Goal: Download file/media

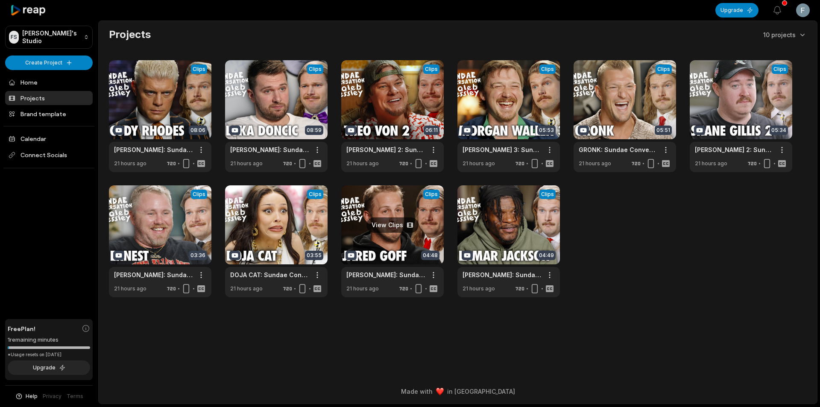
click at [424, 232] on link at bounding box center [392, 241] width 102 height 112
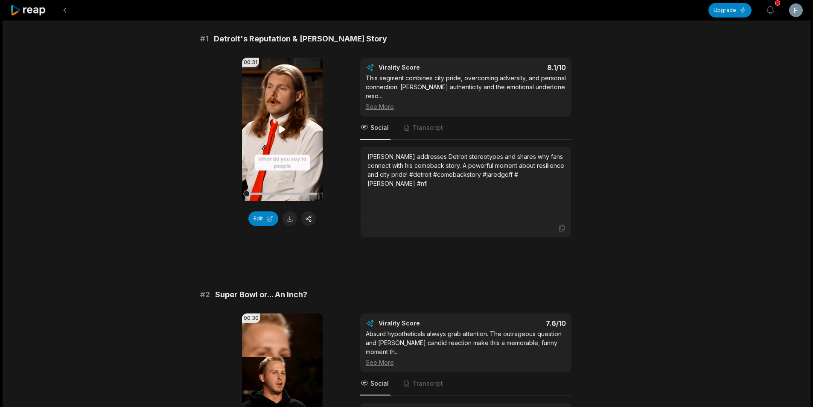
scroll to position [128, 0]
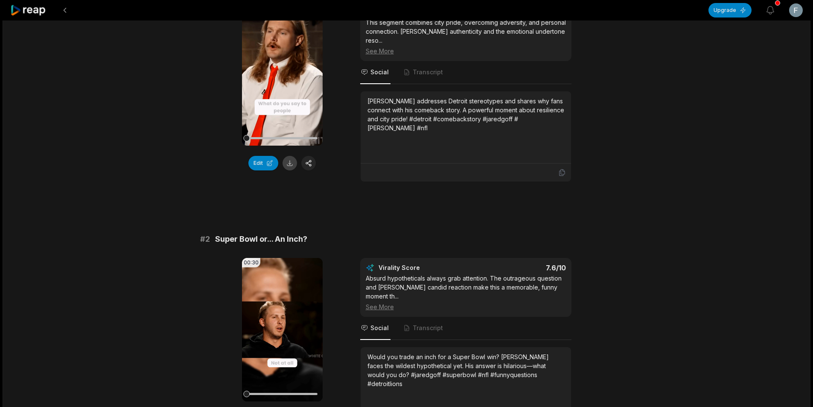
click at [287, 162] on button at bounding box center [290, 163] width 15 height 15
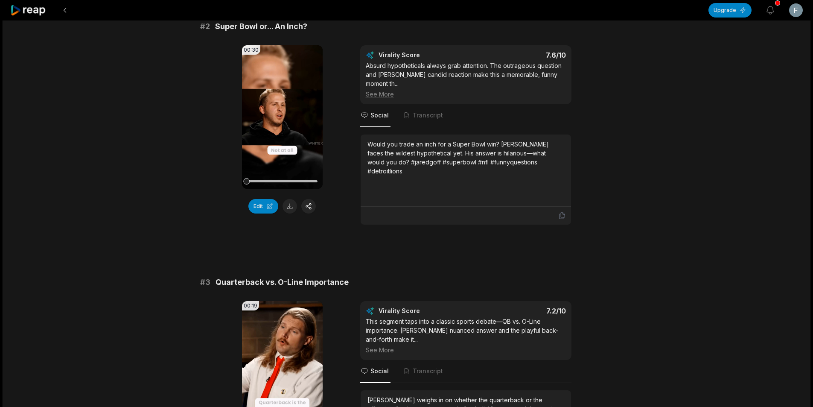
scroll to position [342, 0]
click at [290, 198] on button at bounding box center [290, 205] width 15 height 15
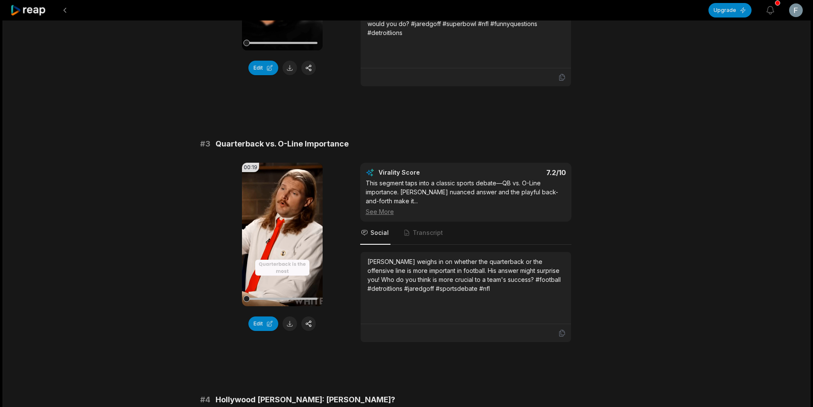
scroll to position [598, 0]
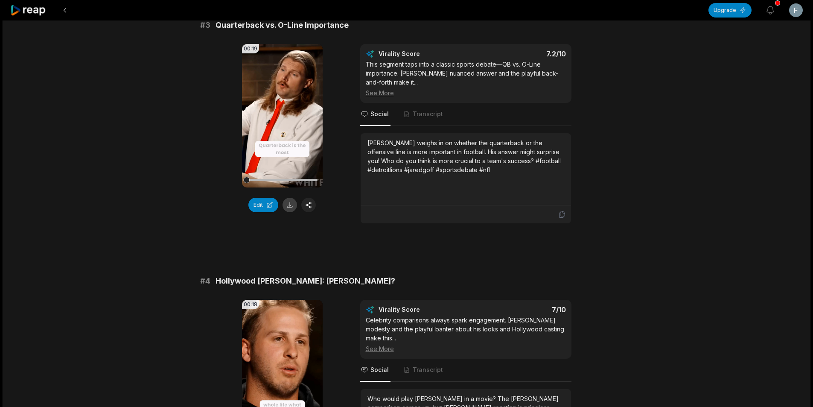
click at [290, 198] on button at bounding box center [290, 205] width 15 height 15
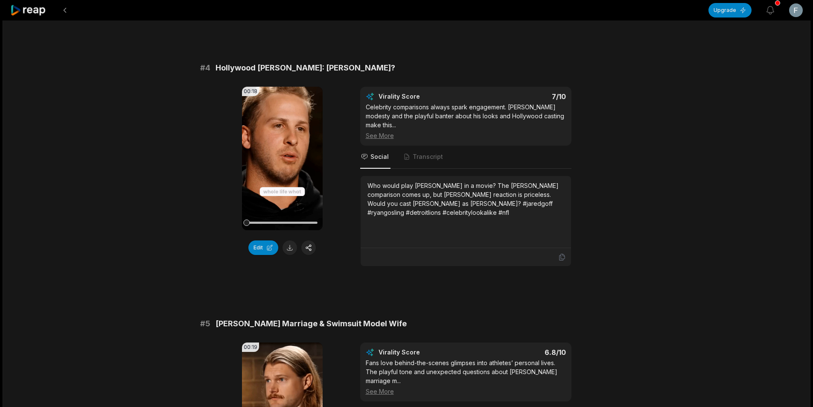
scroll to position [811, 0]
click at [285, 240] on button at bounding box center [290, 247] width 15 height 15
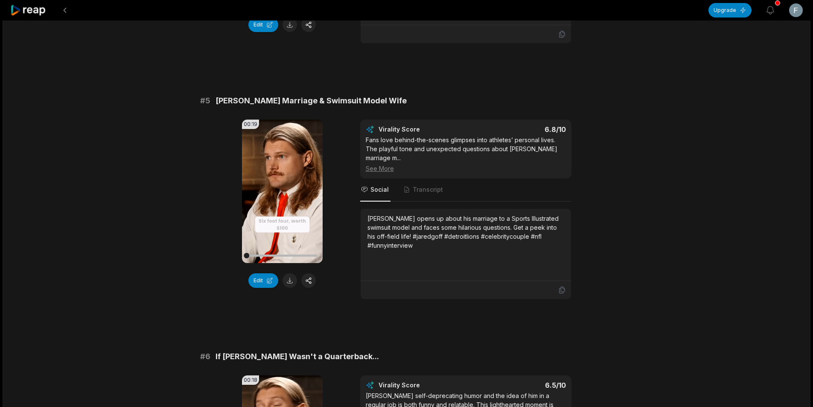
scroll to position [1110, 0]
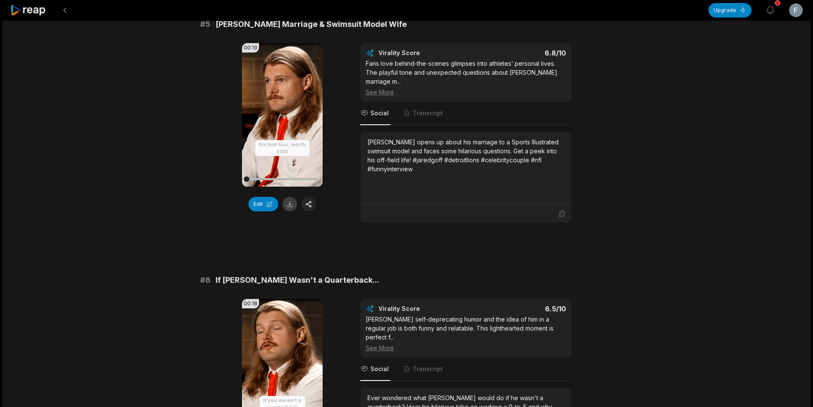
click at [291, 197] on button at bounding box center [290, 204] width 15 height 15
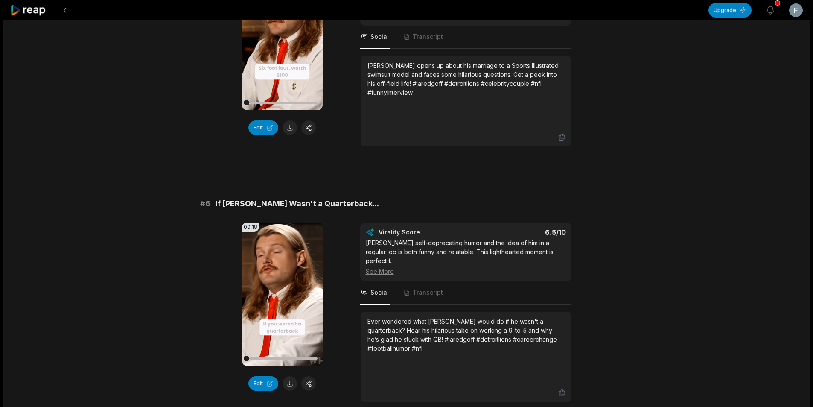
scroll to position [1202, 0]
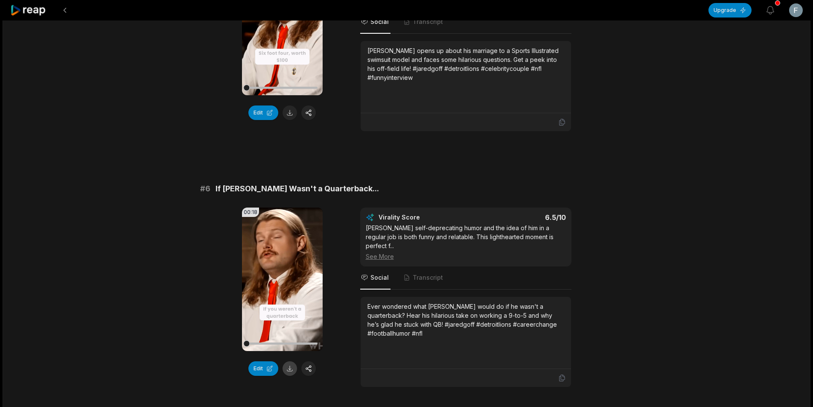
click at [292, 361] on button at bounding box center [290, 368] width 15 height 15
click at [63, 9] on button at bounding box center [64, 10] width 15 height 15
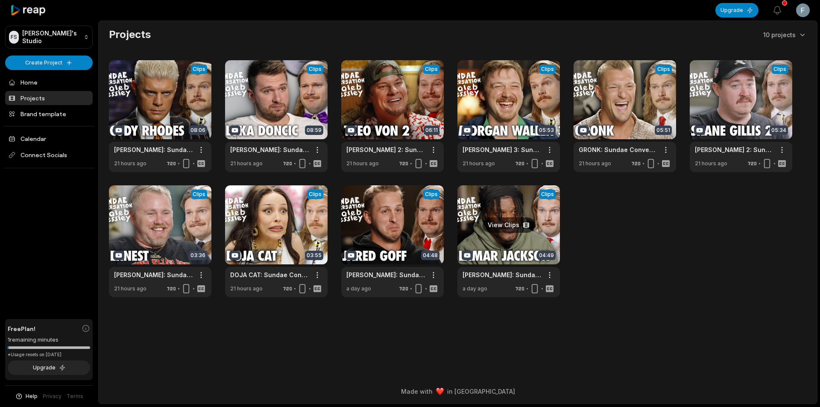
click at [485, 239] on link at bounding box center [508, 241] width 102 height 112
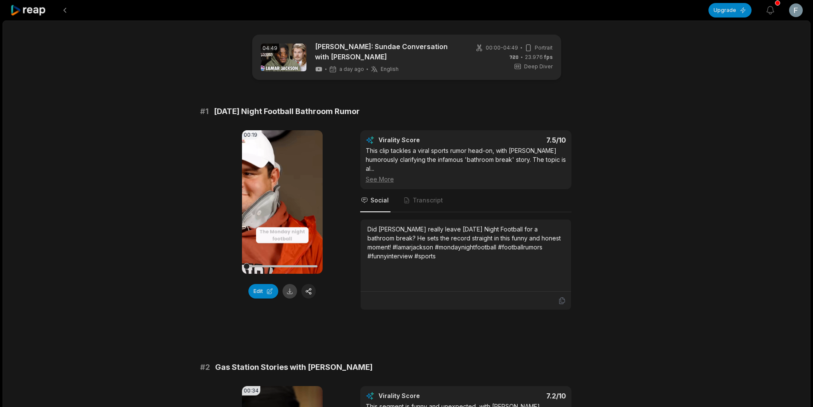
click at [289, 291] on button at bounding box center [290, 291] width 15 height 15
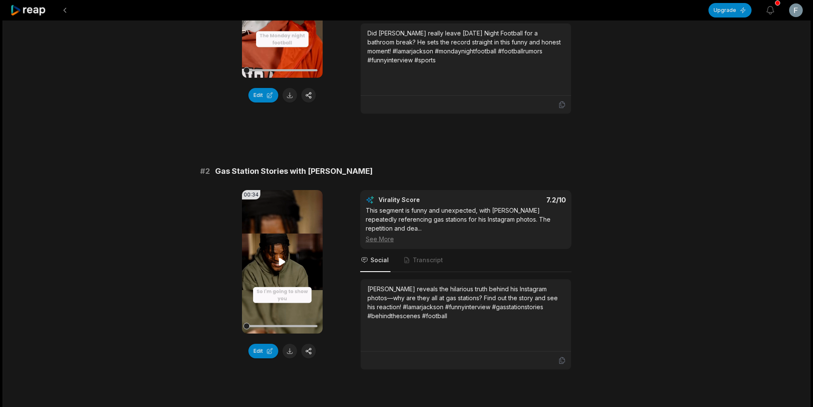
scroll to position [299, 0]
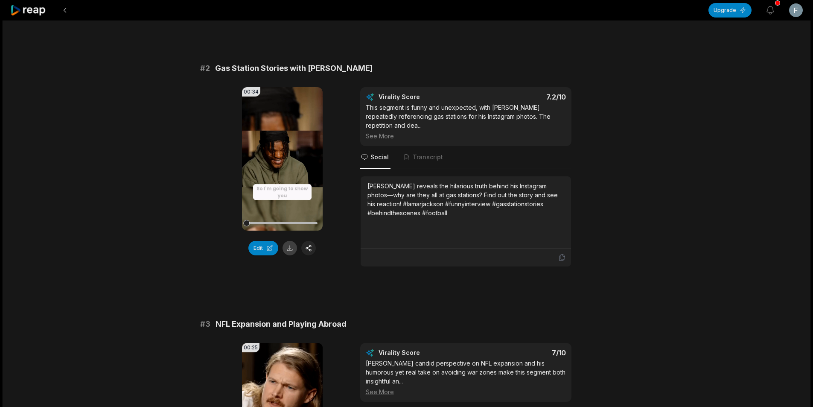
click at [287, 243] on button at bounding box center [290, 248] width 15 height 15
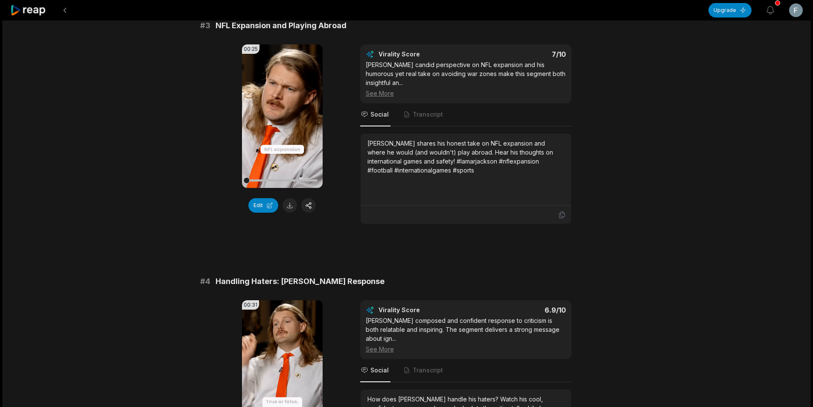
scroll to position [598, 0]
click at [291, 198] on button at bounding box center [290, 205] width 15 height 15
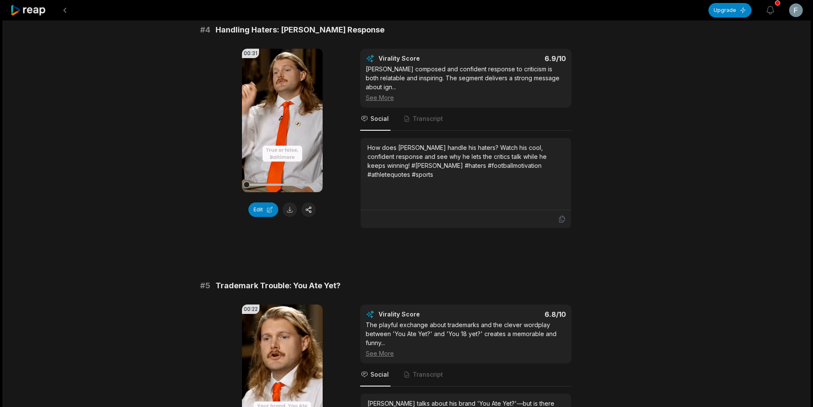
scroll to position [854, 0]
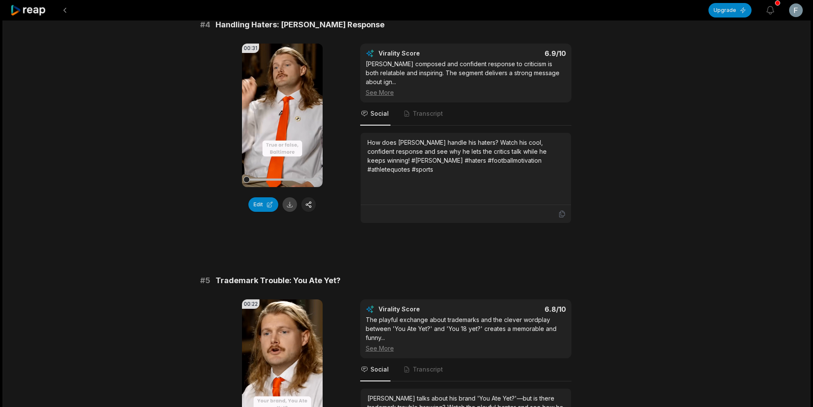
click at [290, 197] on button at bounding box center [290, 204] width 15 height 15
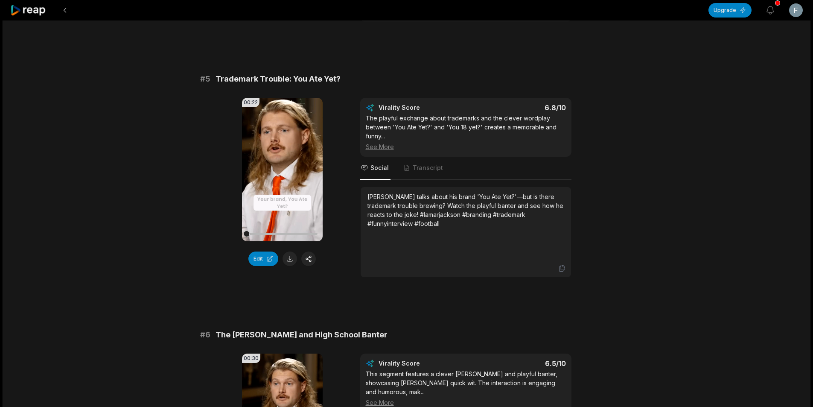
scroll to position [1067, 0]
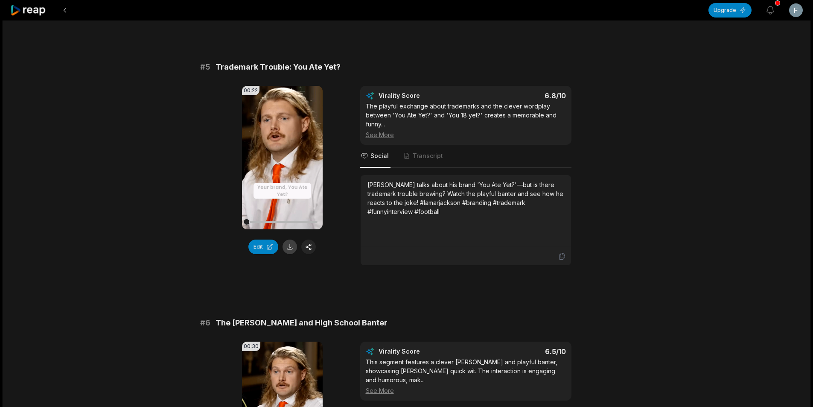
click at [289, 240] on button at bounding box center [290, 247] width 15 height 15
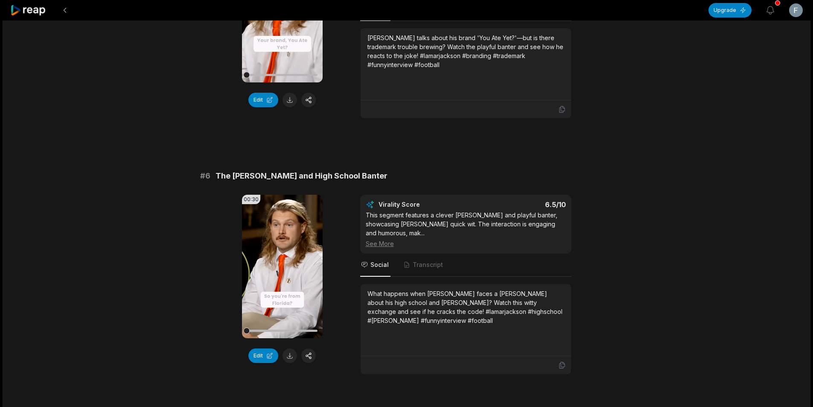
scroll to position [1220, 0]
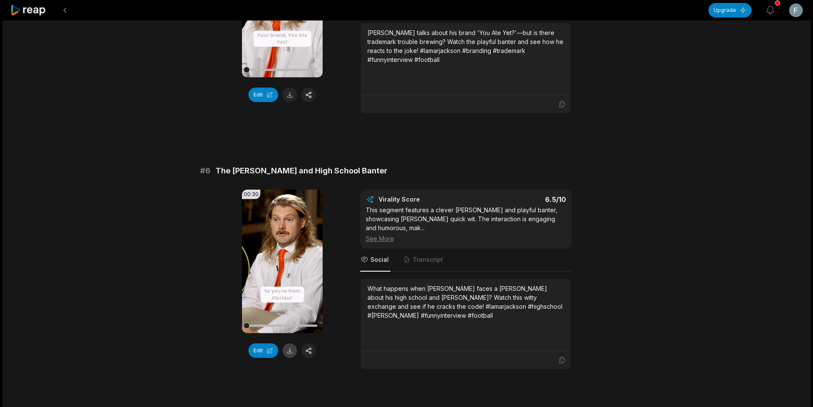
click at [287, 343] on button at bounding box center [290, 350] width 15 height 15
click at [63, 10] on button at bounding box center [64, 10] width 15 height 15
